Goal: Book appointment/travel/reservation

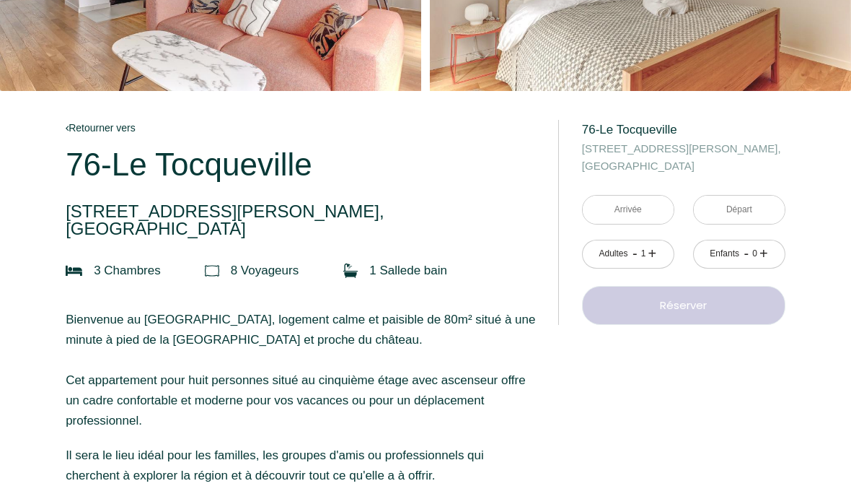
scroll to position [192, 0]
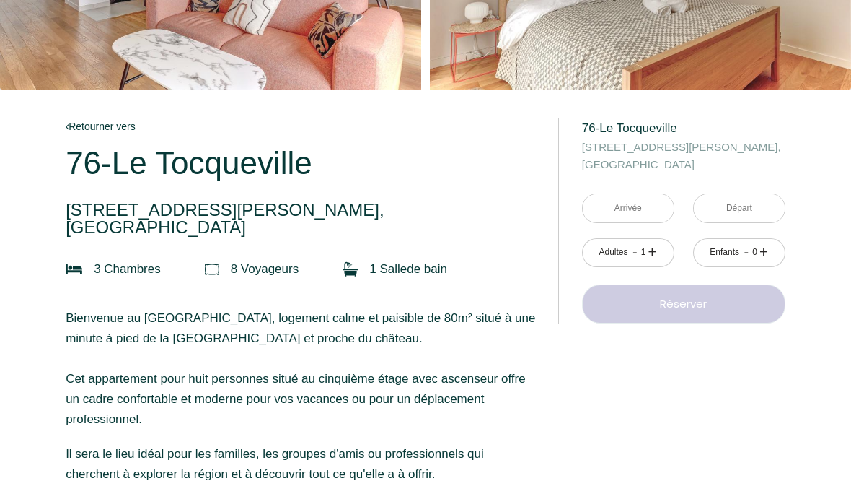
click at [647, 198] on input "text" at bounding box center [628, 209] width 91 height 28
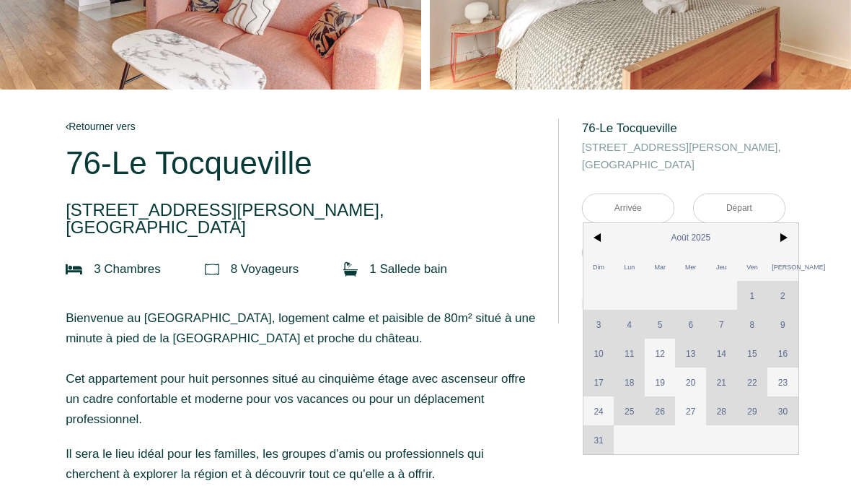
click at [786, 235] on span ">" at bounding box center [783, 237] width 31 height 29
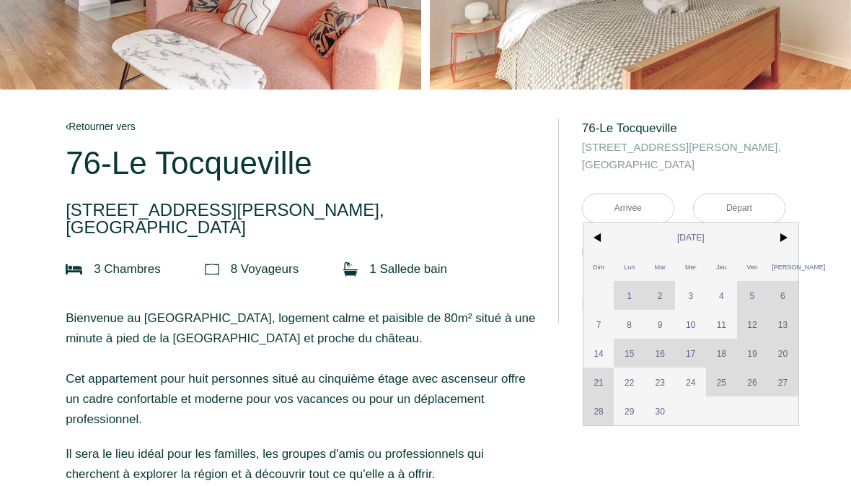
click at [774, 236] on span ">" at bounding box center [783, 237] width 31 height 29
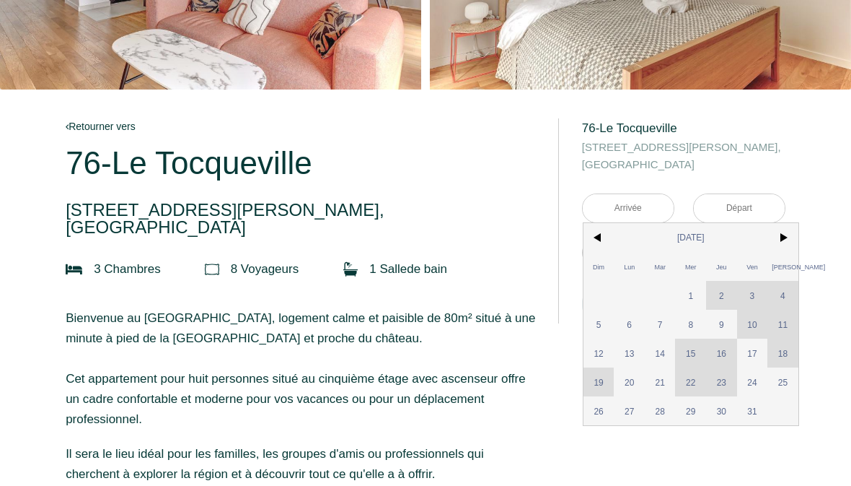
click at [589, 238] on span "<" at bounding box center [599, 237] width 31 height 29
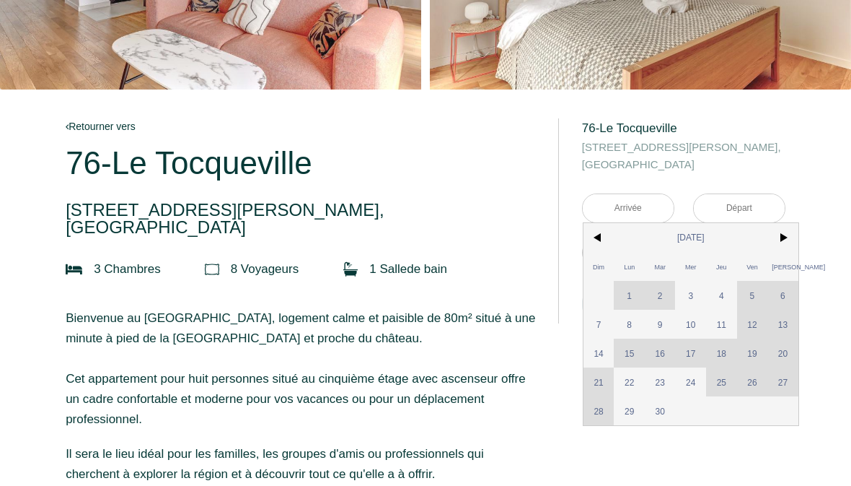
click at [784, 229] on span ">" at bounding box center [783, 237] width 31 height 29
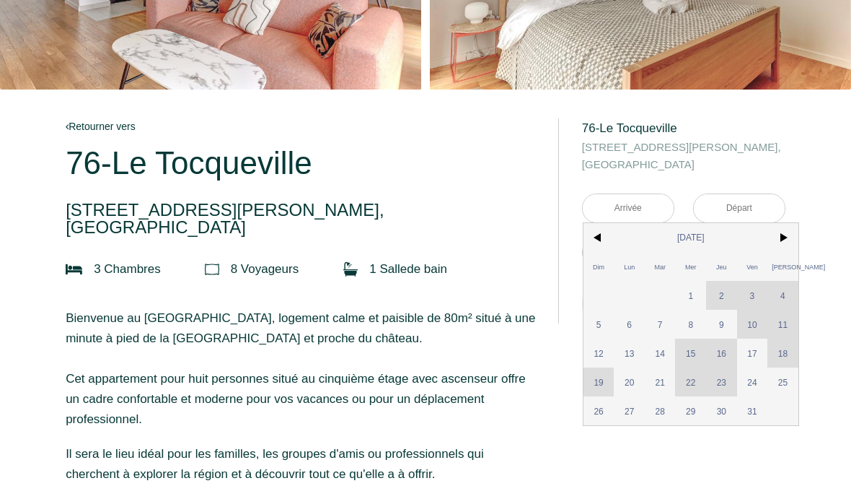
click at [790, 384] on span "25" at bounding box center [783, 381] width 31 height 29
type input "[DATE]"
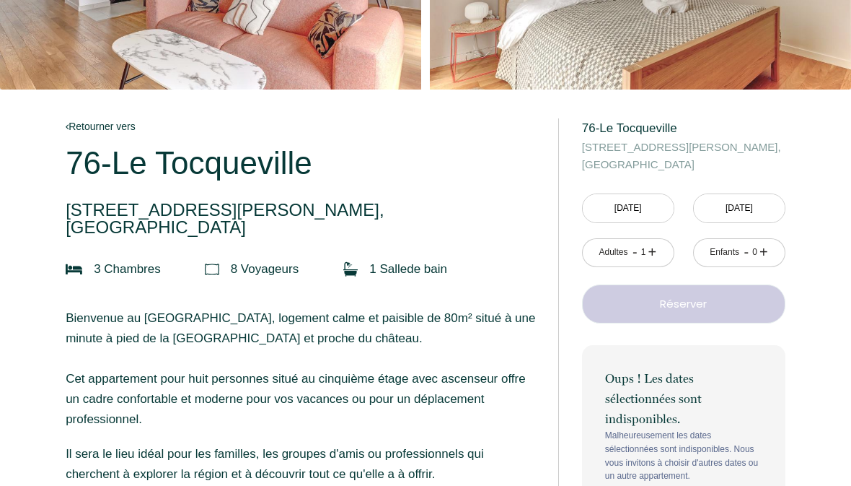
click at [781, 238] on div "Enfants - 0 +" at bounding box center [739, 252] width 111 height 29
click at [740, 208] on input "[DATE]" at bounding box center [739, 208] width 91 height 28
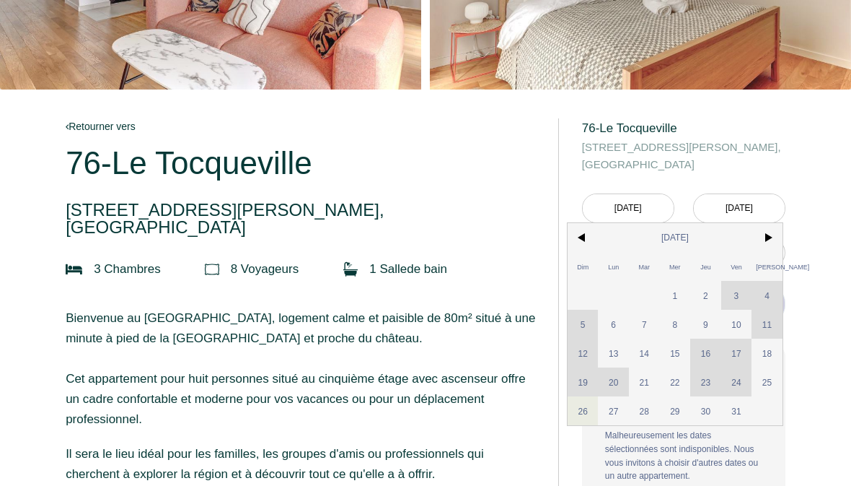
click at [766, 377] on span "25" at bounding box center [767, 381] width 31 height 29
type input "[DATE]"
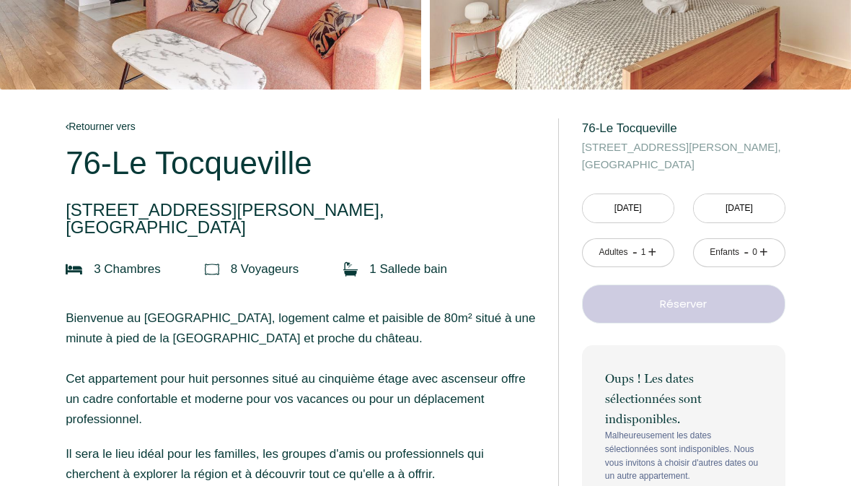
click at [740, 410] on p "Oups ! Les dates sélectionnées sont indisponibles." at bounding box center [683, 398] width 157 height 61
click at [614, 204] on input "[DATE]" at bounding box center [628, 208] width 91 height 28
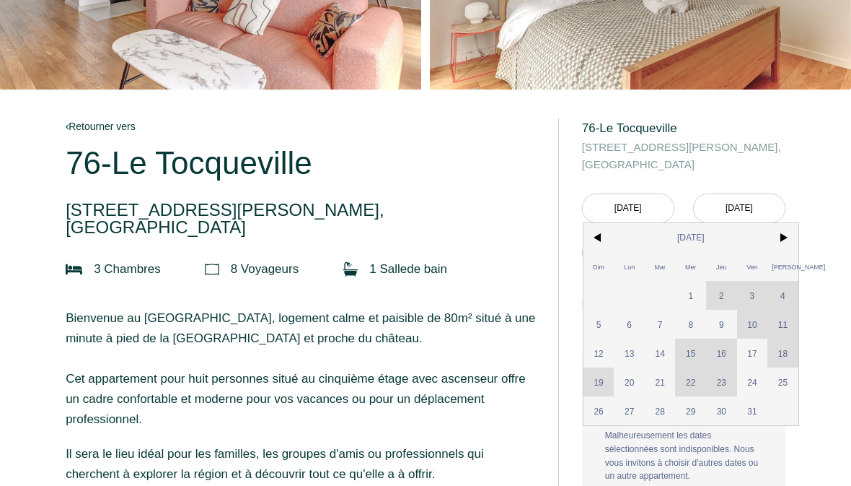
click at [755, 381] on span "24" at bounding box center [752, 381] width 31 height 29
type input "[DATE]"
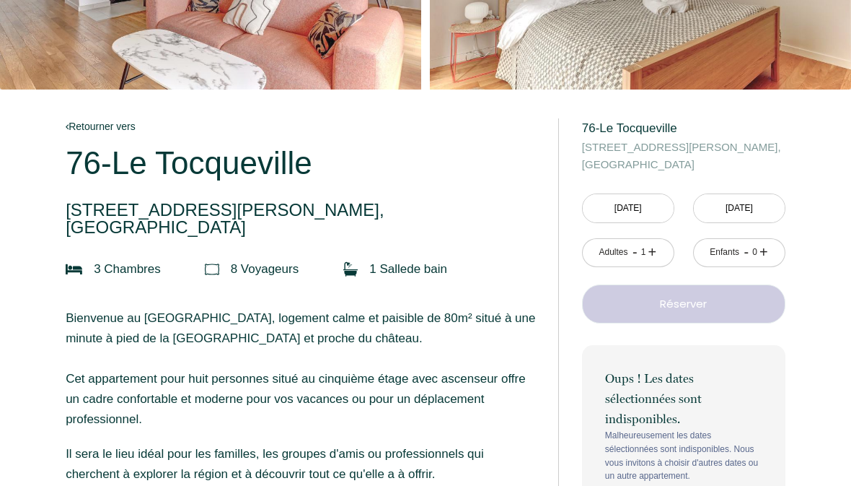
click at [753, 406] on p "Oups ! Les dates sélectionnées sont indisponibles." at bounding box center [683, 398] width 157 height 61
click at [768, 209] on input "[DATE]" at bounding box center [739, 208] width 91 height 28
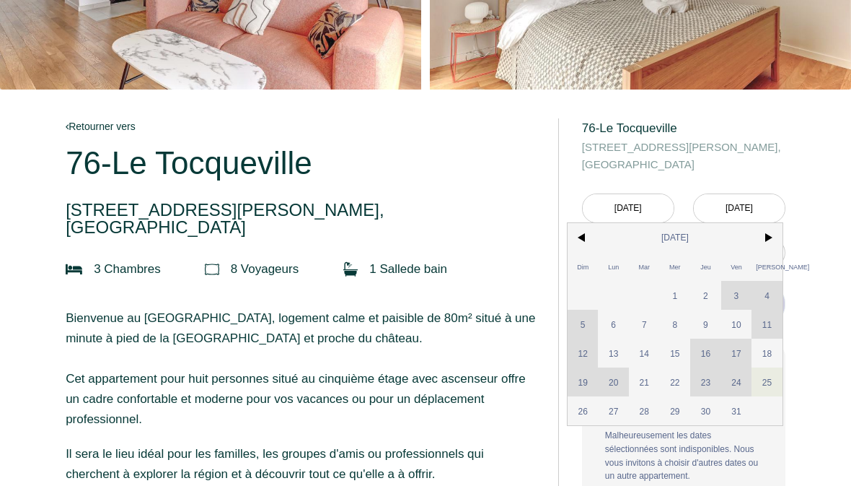
click at [737, 410] on span "31" at bounding box center [737, 410] width 31 height 29
type input "[DATE]"
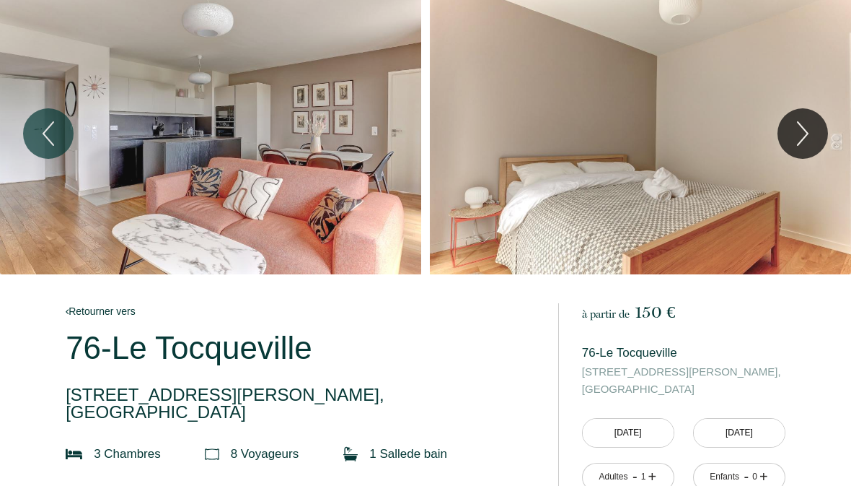
scroll to position [0, 0]
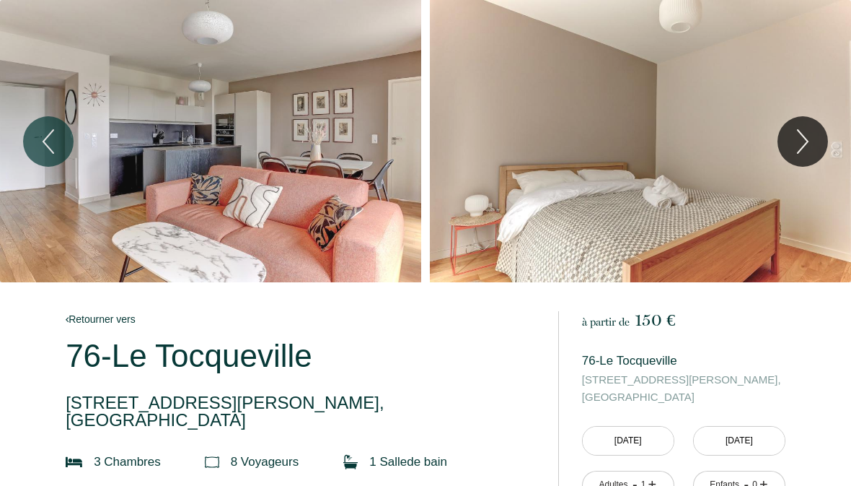
click at [787, 136] on button "Next" at bounding box center [803, 141] width 51 height 51
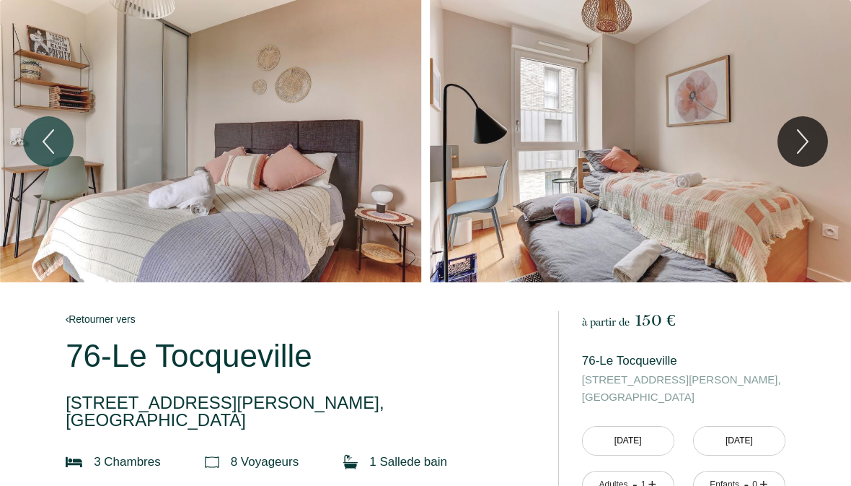
click at [817, 128] on icon "Next" at bounding box center [803, 141] width 30 height 43
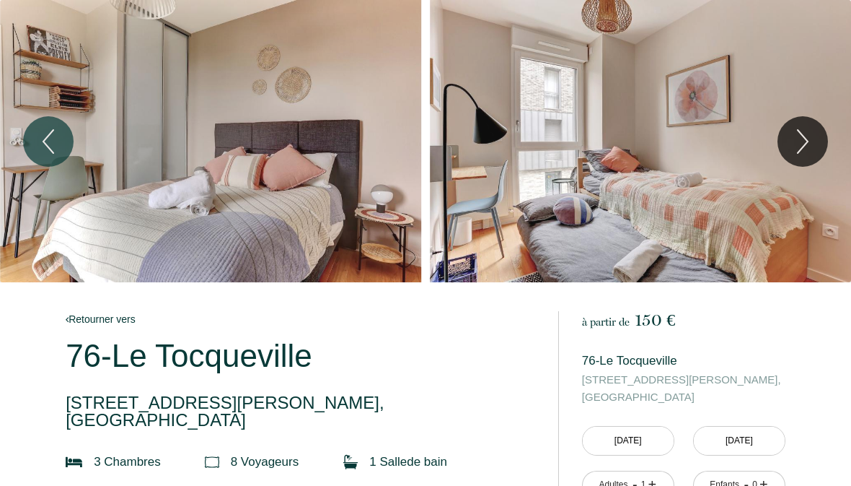
click at [44, 125] on icon "Previous" at bounding box center [48, 141] width 30 height 43
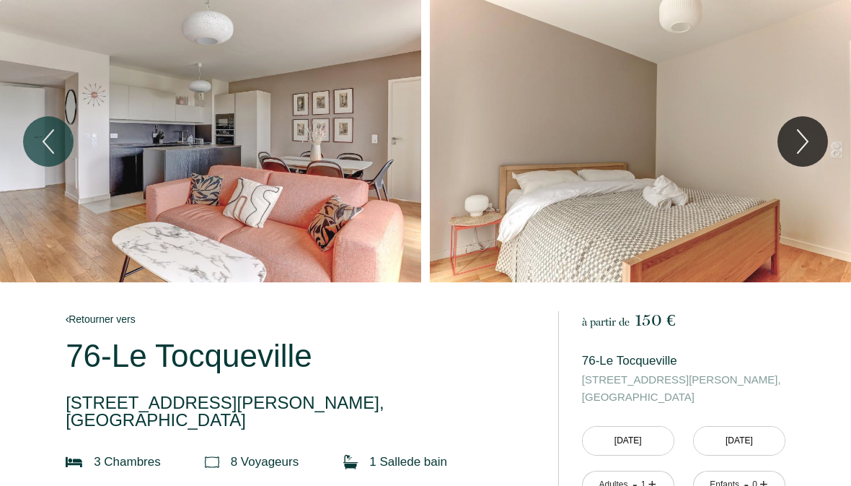
click at [47, 152] on icon "Previous" at bounding box center [48, 141] width 30 height 43
